Goal: Find specific page/section: Find specific page/section

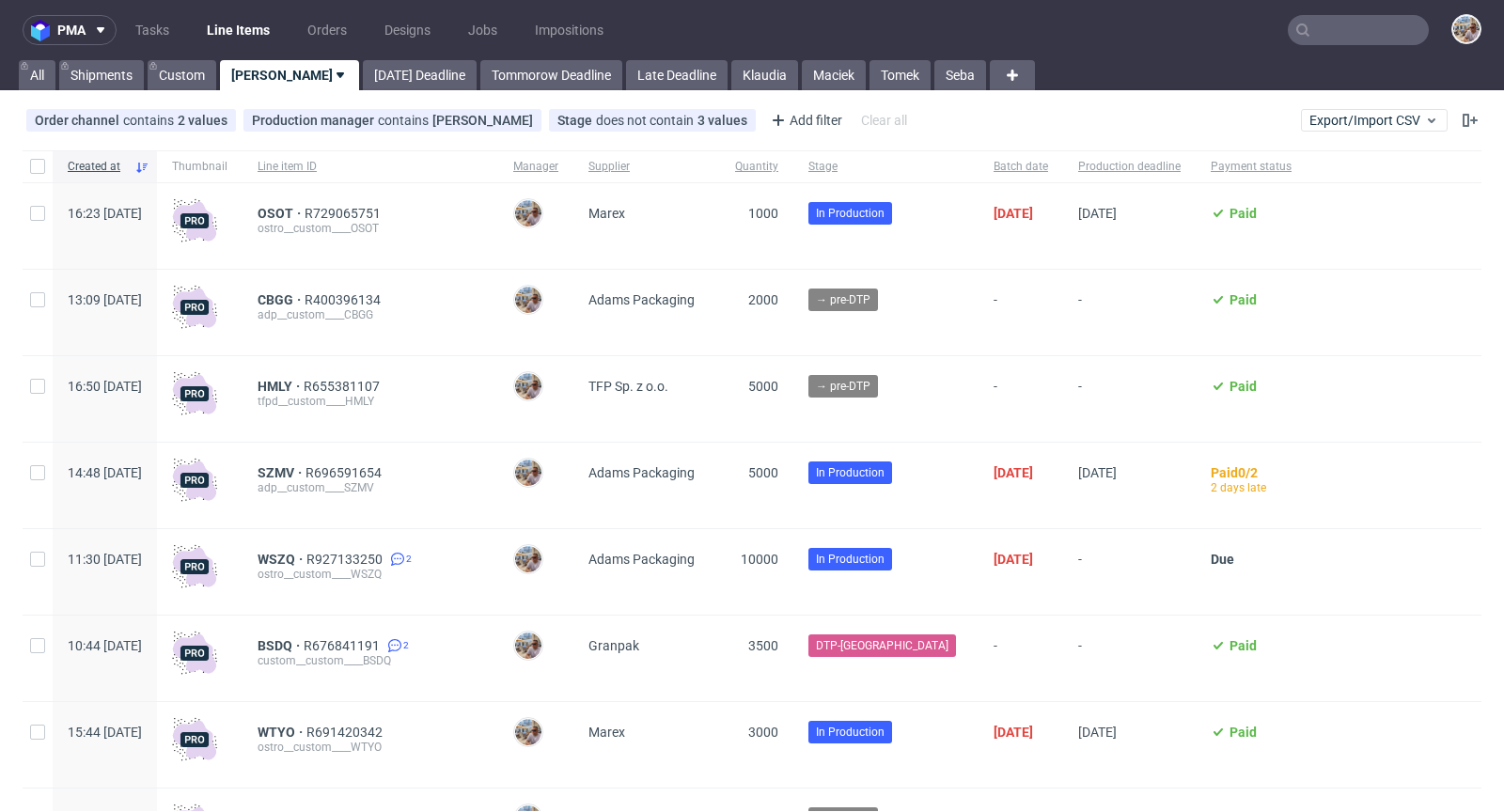
click at [1360, 33] on input "text" at bounding box center [1359, 30] width 141 height 30
paste input "GPCK"
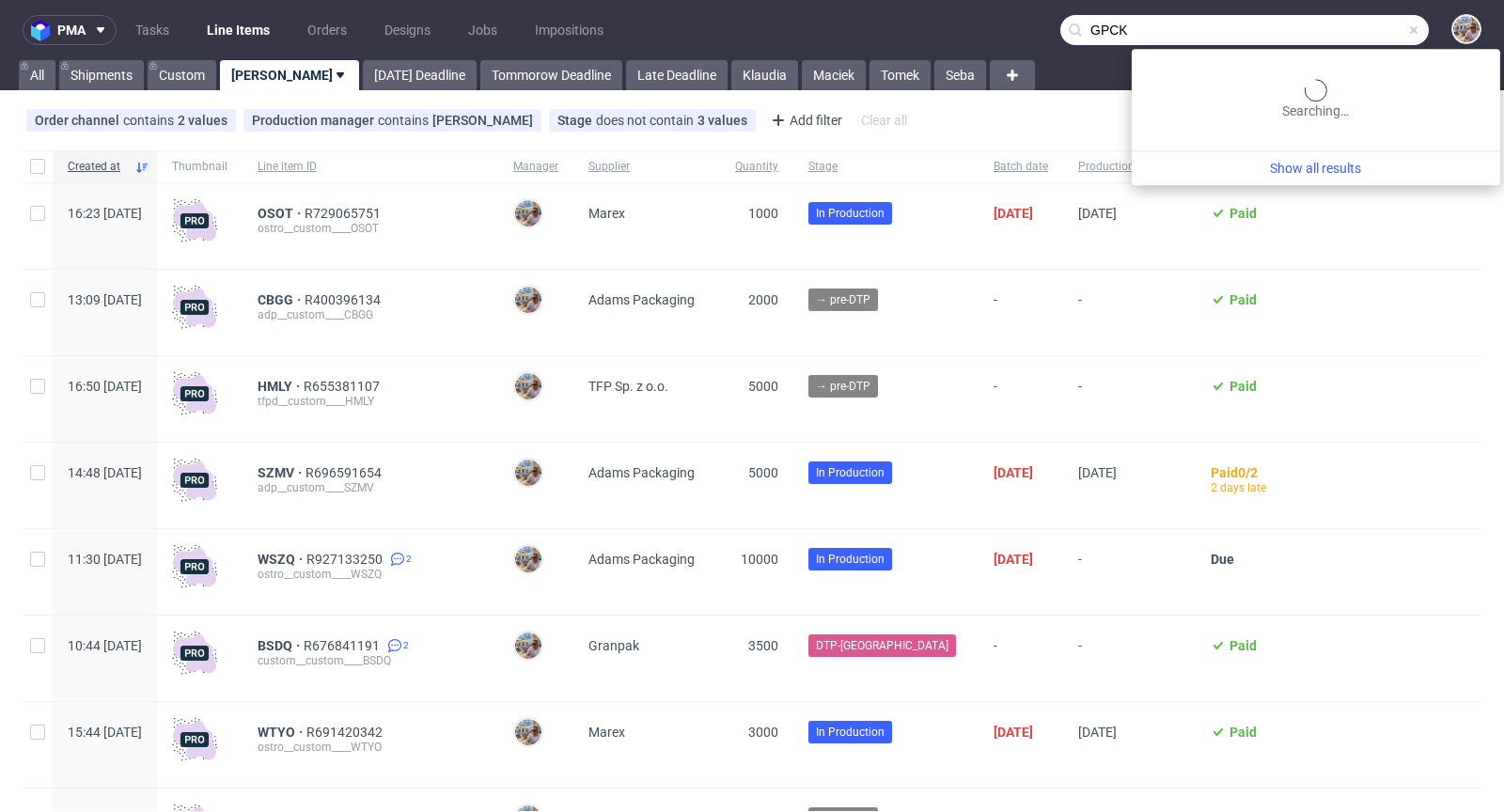
type input "GPCK"
